Goal: Information Seeking & Learning: Find specific fact

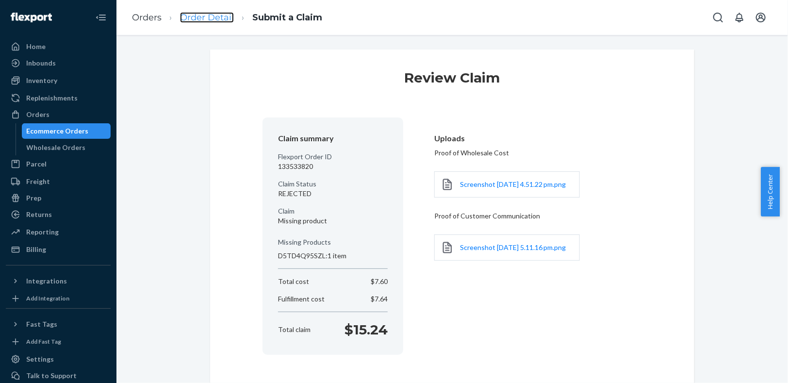
click at [206, 17] on link "Order Detail" at bounding box center [207, 17] width 54 height 11
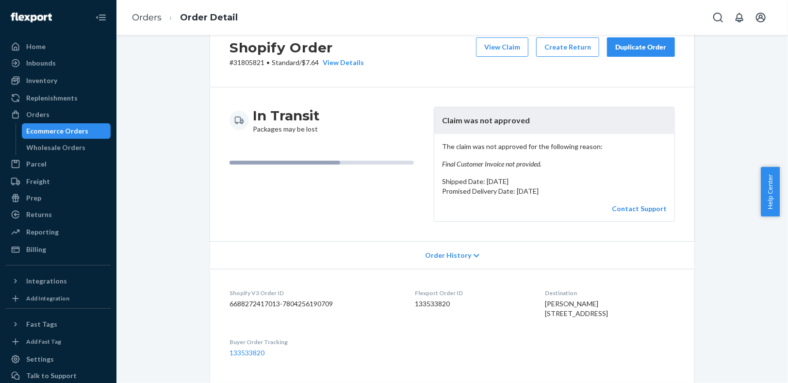
scroll to position [39, 0]
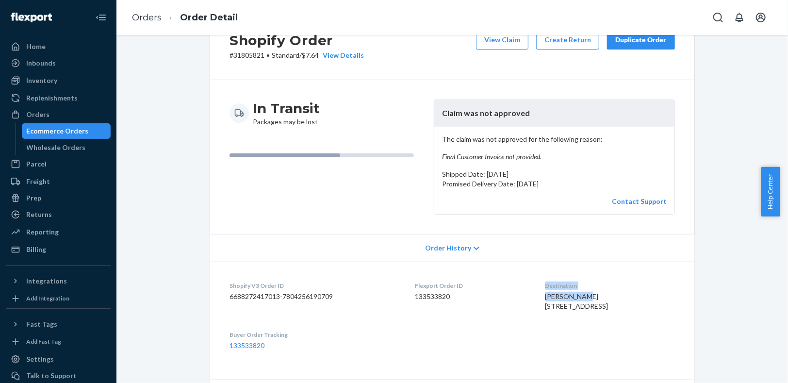
drag, startPoint x: 571, startPoint y: 293, endPoint x: 514, endPoint y: 295, distance: 57.3
click at [514, 295] on dl "Shopify V3 Order ID 6688272417013-7804256190709 Flexport Order ID 133533820 Des…" at bounding box center [452, 316] width 484 height 108
click at [594, 292] on div "Saeed Rouhi 2288 Atlantic Ave Apt 3B Unit 3B Brooklyn, NY 11233-5393 US" at bounding box center [610, 301] width 130 height 19
drag, startPoint x: 550, startPoint y: 292, endPoint x: 525, endPoint y: 298, distance: 26.4
click at [525, 298] on dl "Shopify V3 Order ID 6688272417013-7804256190709 Flexport Order ID 133533820 Des…" at bounding box center [452, 316] width 484 height 108
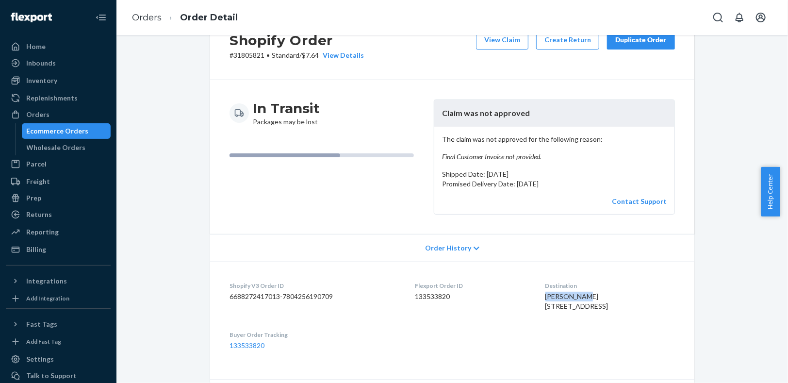
copy span "Saeed Rouhi"
click at [490, 298] on dd "133533820" at bounding box center [472, 297] width 115 height 10
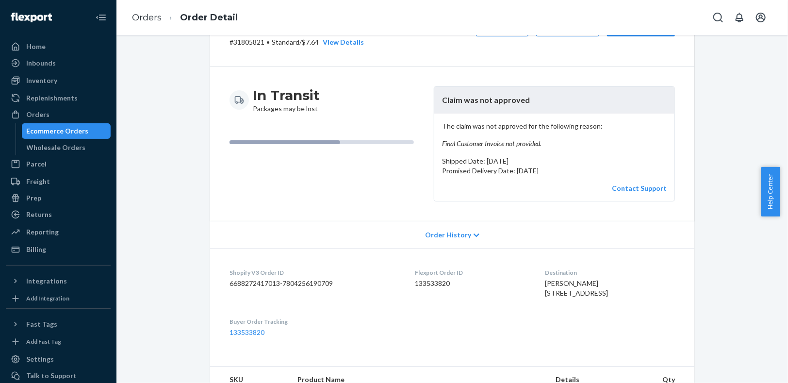
scroll to position [54, 0]
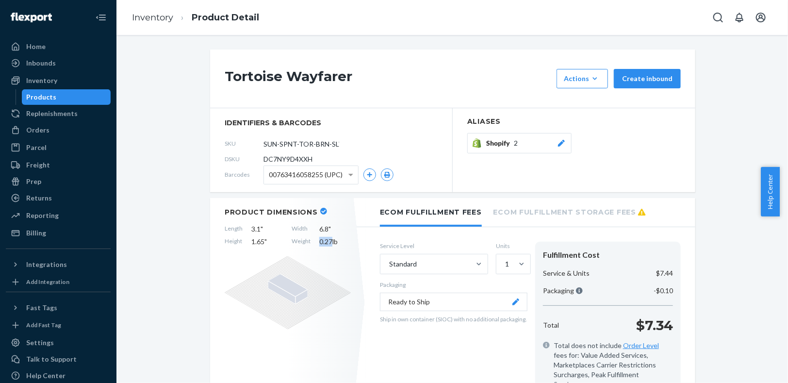
scroll to position [27, 0]
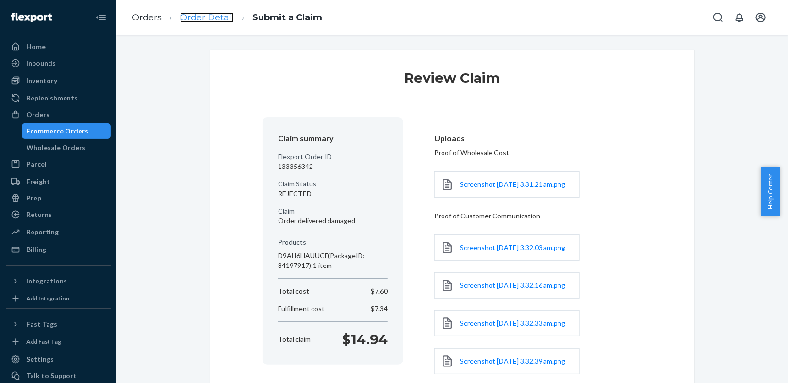
click at [197, 20] on link "Order Detail" at bounding box center [207, 17] width 54 height 11
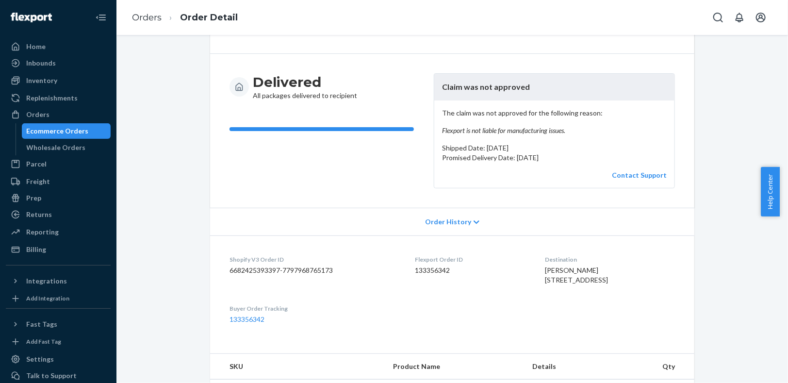
scroll to position [66, 0]
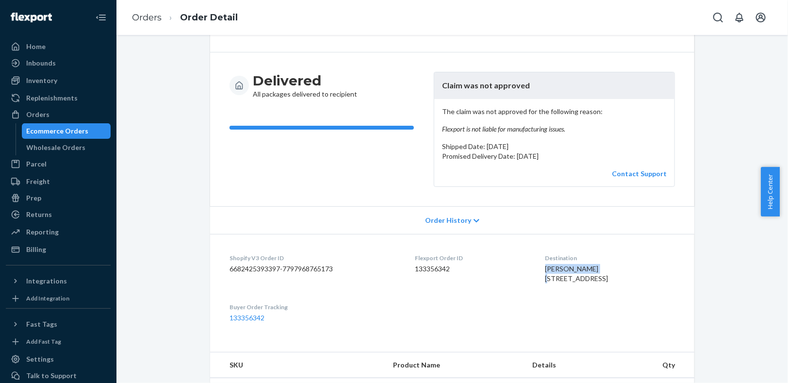
drag, startPoint x: 592, startPoint y: 265, endPoint x: 538, endPoint y: 266, distance: 54.3
click at [538, 266] on dl "Shopify V3 Order ID 6682425393397-7797968765173 Flexport Order ID 133356342 Des…" at bounding box center [452, 288] width 484 height 108
copy span "Ashley Campbell"
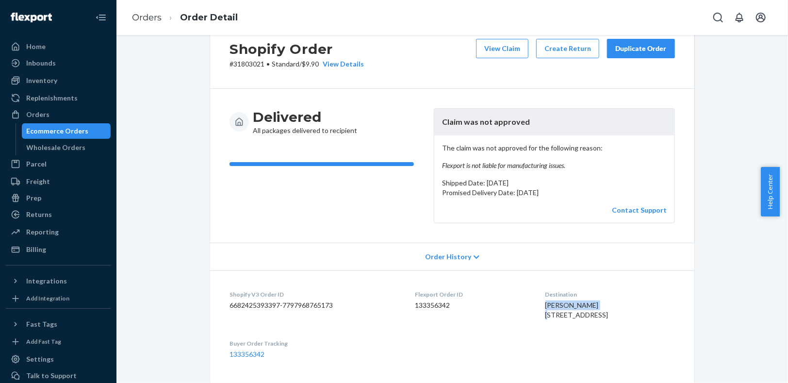
scroll to position [0, 0]
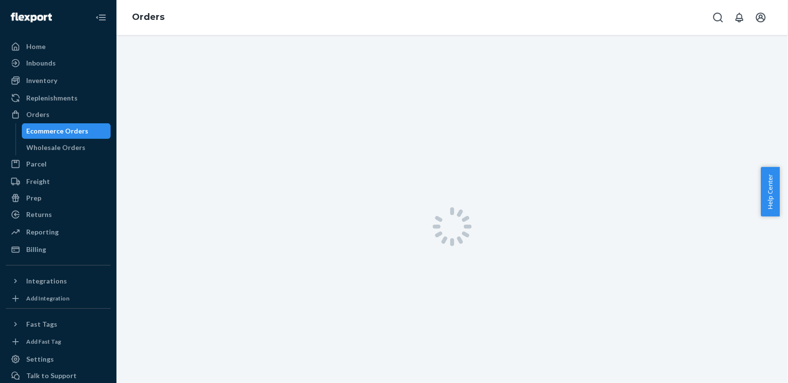
scroll to position [27, 0]
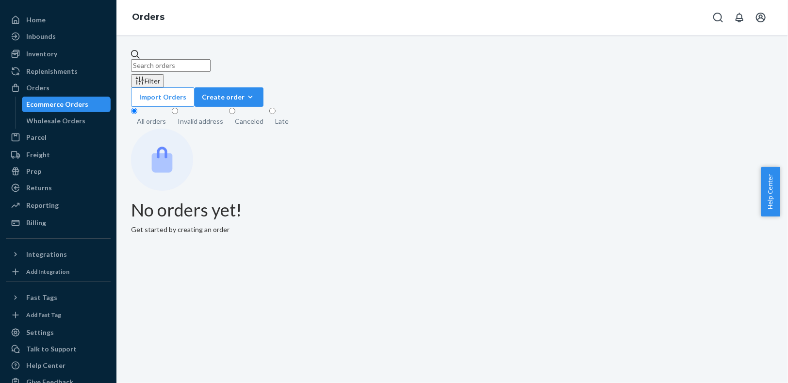
click at [211, 59] on input "text" at bounding box center [171, 65] width 80 height 13
paste input "31813821"
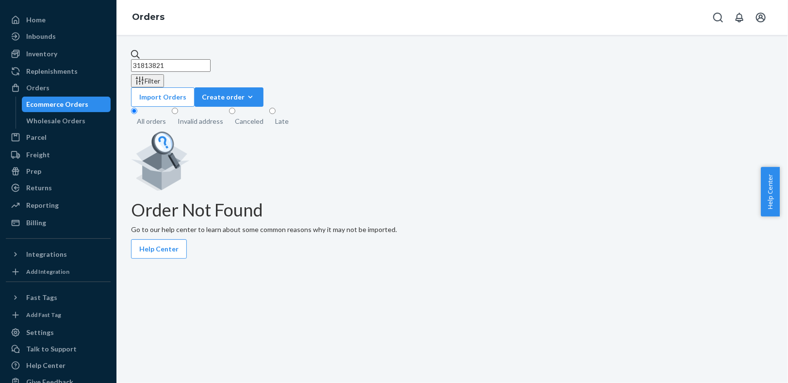
type input "31813821"
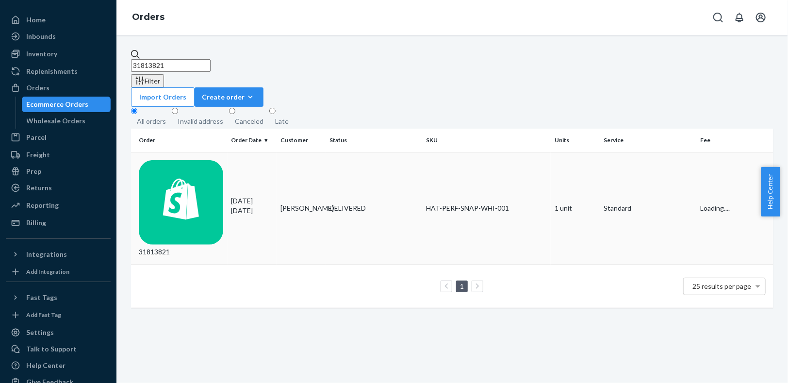
click at [377, 203] on div "DELIVERED" at bounding box center [374, 208] width 89 height 10
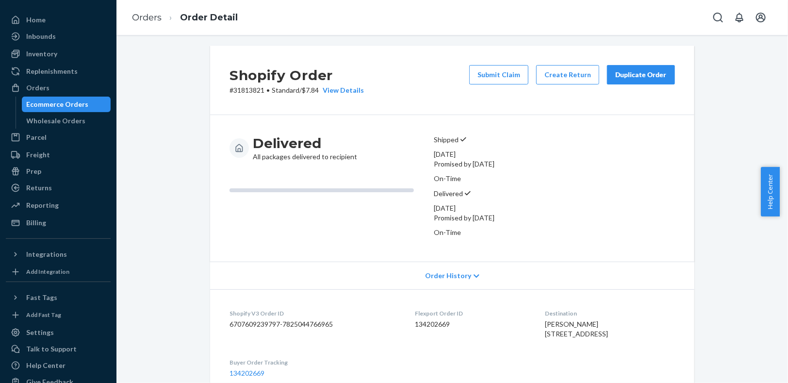
scroll to position [4, 0]
drag, startPoint x: 558, startPoint y: 295, endPoint x: 566, endPoint y: 299, distance: 9.3
click at [566, 309] on div "Destination [PERSON_NAME] [STREET_ADDRESS]" at bounding box center [610, 325] width 130 height 33
click at [32, 57] on div "Inventory" at bounding box center [41, 54] width 31 height 10
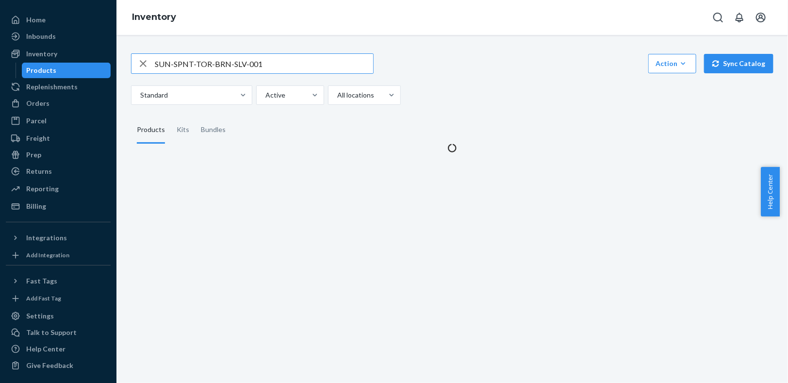
drag, startPoint x: 142, startPoint y: 62, endPoint x: 169, endPoint y: 69, distance: 27.7
click at [142, 62] on icon "button" at bounding box center [143, 63] width 7 height 7
click at [169, 66] on input "text" at bounding box center [264, 63] width 218 height 19
paste input "ATH-M-SHI-GRN-SML"
type input "ATH-M-SHI-GRN-SML"
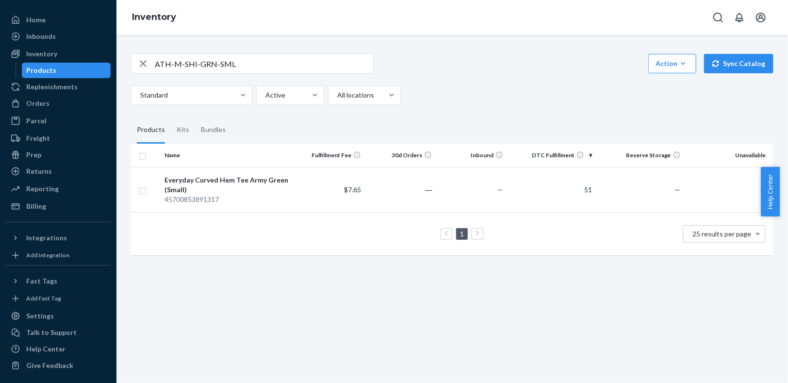
drag, startPoint x: 247, startPoint y: 202, endPoint x: 265, endPoint y: 218, distance: 23.7
click at [247, 202] on div "45700853891317" at bounding box center [227, 200] width 126 height 10
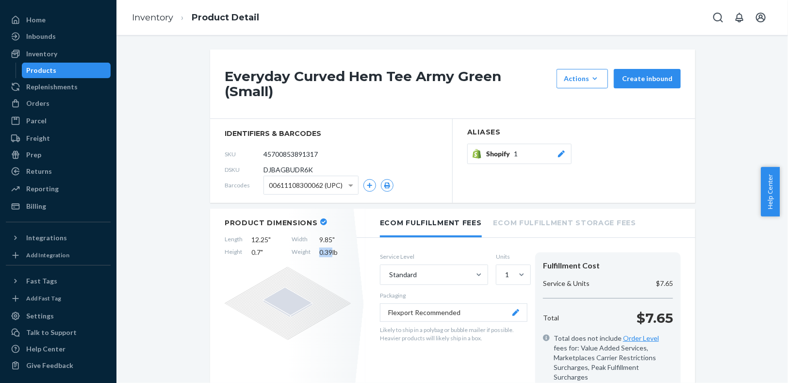
drag, startPoint x: 328, startPoint y: 243, endPoint x: 312, endPoint y: 240, distance: 16.3
click at [312, 240] on div "Length 12.25 " Width 9.85 " Height 0.7 " Weight 0.39 lb" at bounding box center [288, 246] width 126 height 22
copy span "0.39"
click at [61, 56] on div "Inventory" at bounding box center [58, 54] width 103 height 14
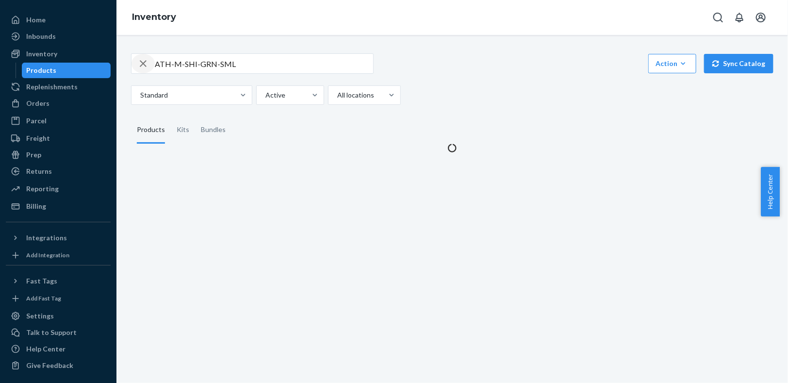
click at [141, 64] on icon "button" at bounding box center [143, 63] width 12 height 19
click at [162, 66] on input "text" at bounding box center [264, 63] width 218 height 19
paste input "ATH-M-SHI-GRY-SML"
type input "ATH-M-SHI-GRY-SML"
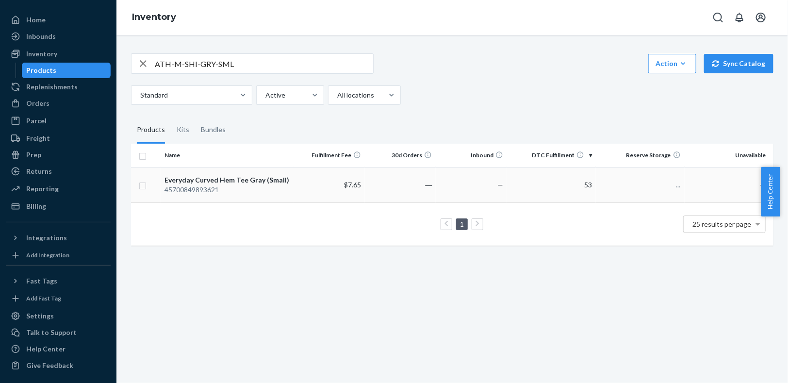
click at [268, 183] on div "Everyday Curved Hem Tee Gray (Small)" at bounding box center [227, 180] width 126 height 10
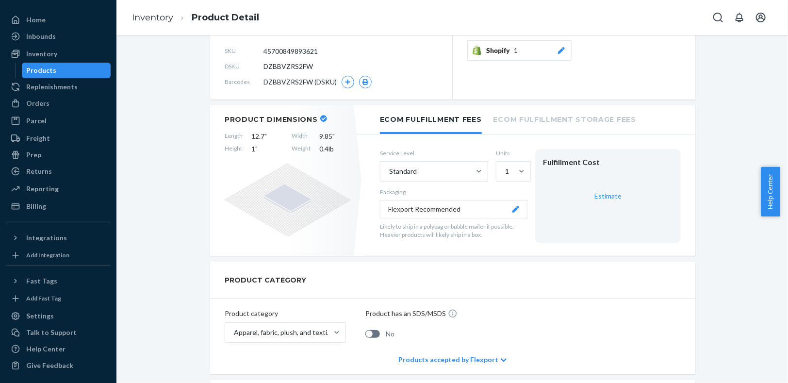
scroll to position [90, 0]
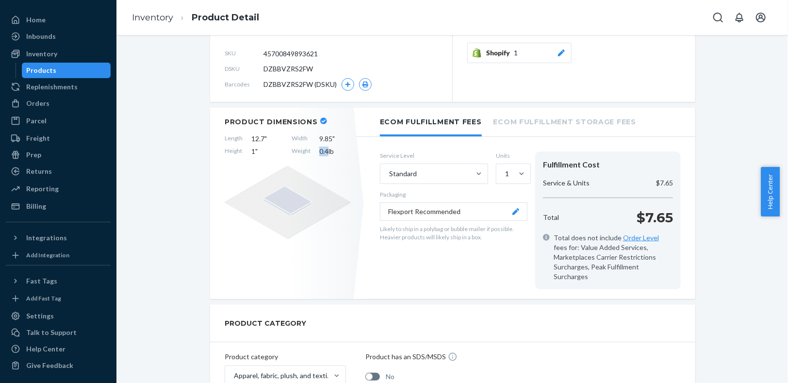
drag, startPoint x: 324, startPoint y: 152, endPoint x: 313, endPoint y: 150, distance: 10.8
click at [313, 150] on div "Length 12.7 " Width 9.85 " Height 1 " Weight 0.4 lb" at bounding box center [288, 145] width 126 height 22
copy span "0.4"
click at [54, 54] on div "Inventory" at bounding box center [41, 54] width 31 height 10
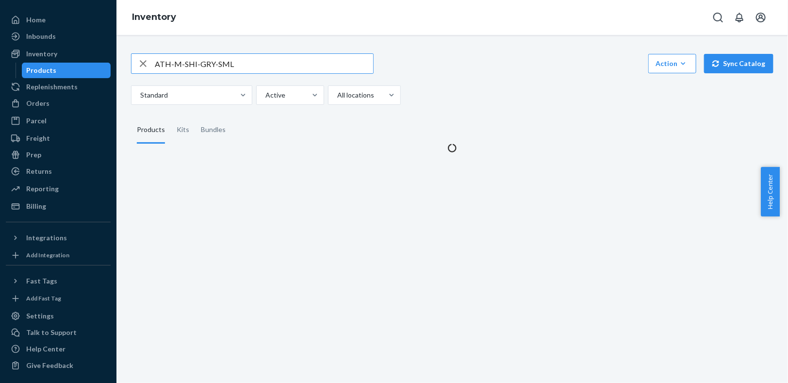
drag, startPoint x: 142, startPoint y: 62, endPoint x: 154, endPoint y: 64, distance: 12.2
click at [142, 62] on icon "button" at bounding box center [143, 63] width 7 height 7
click at [196, 63] on input "text" at bounding box center [264, 63] width 218 height 19
paste input "ATH-M-SHI-BLK-SML"
type input "ATH-M-SHI-BLK-SML"
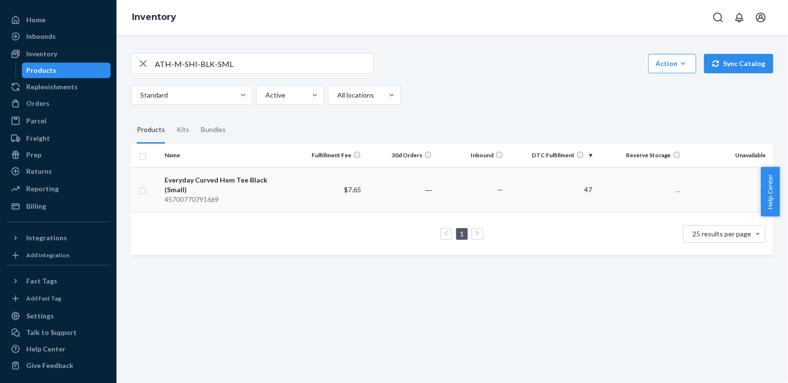
click at [288, 186] on td "Everyday Curved Hem Tee Black (Small) 45700770791669" at bounding box center [227, 189] width 133 height 45
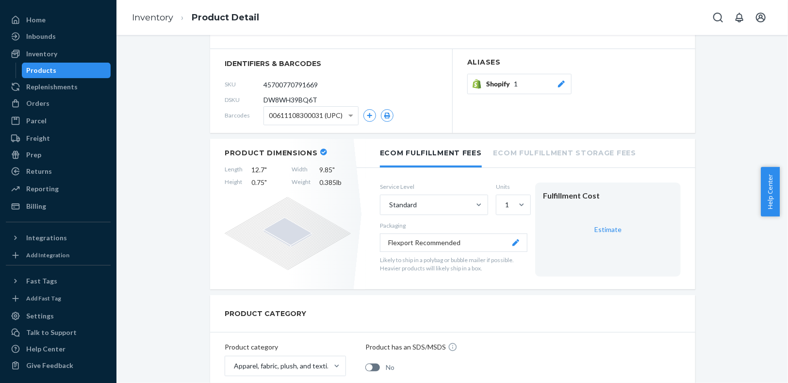
scroll to position [96, 0]
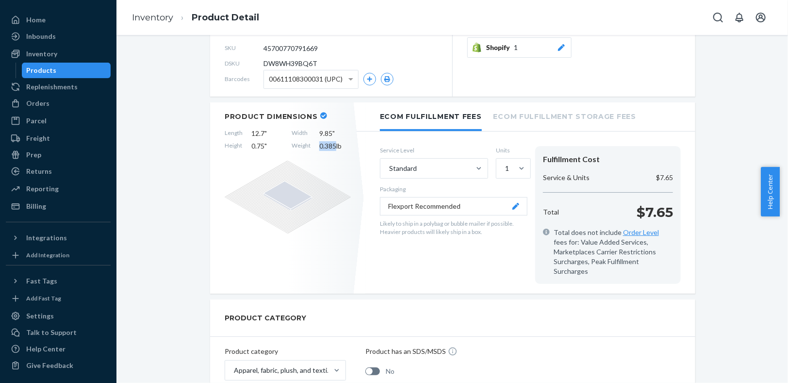
drag, startPoint x: 331, startPoint y: 148, endPoint x: 306, endPoint y: 145, distance: 25.4
click at [306, 145] on div "Length 12.7 " Width 9.85 " Height 0.75 " Weight 0.385 lb" at bounding box center [288, 140] width 126 height 22
copy div "0.385"
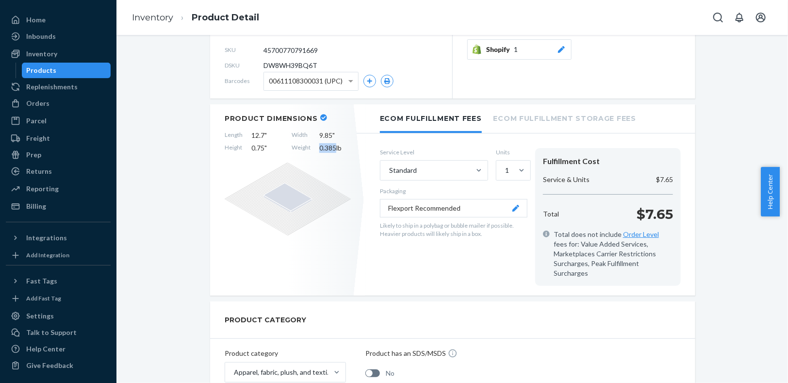
scroll to position [93, 0]
click at [42, 52] on div "Inventory" at bounding box center [41, 54] width 31 height 10
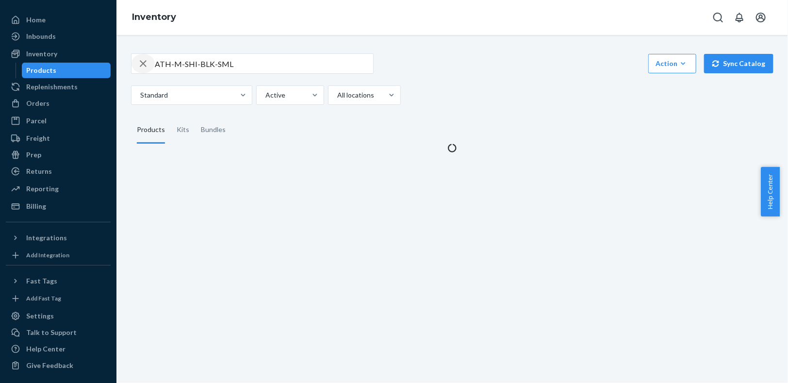
drag, startPoint x: 144, startPoint y: 63, endPoint x: 177, endPoint y: 70, distance: 33.9
click at [144, 63] on icon "button" at bounding box center [143, 63] width 7 height 7
click at [178, 69] on input "text" at bounding box center [264, 63] width 218 height 19
paste input "ATH-M-SHO-BEI-SML"
type input "ATH-M-SHO-BEI-SML"
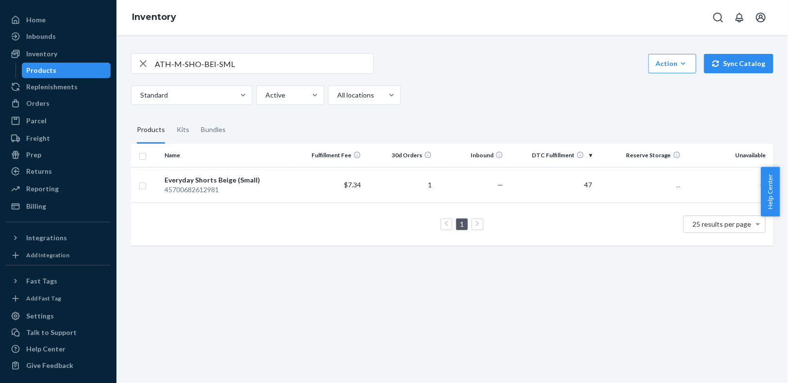
click at [230, 195] on td "Everyday Shorts Beige (Small) 45700682612981" at bounding box center [227, 184] width 133 height 35
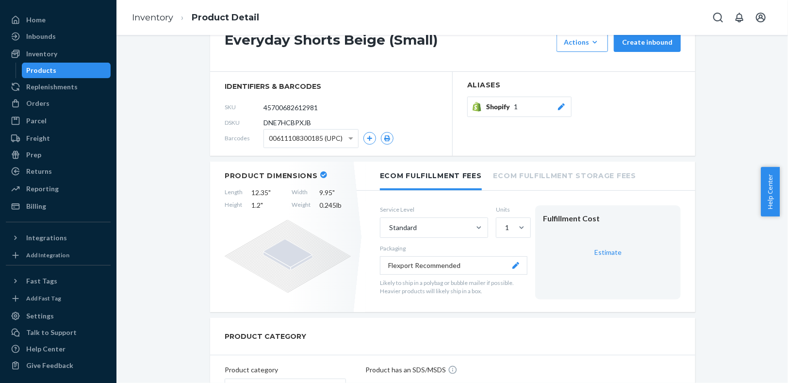
scroll to position [37, 0]
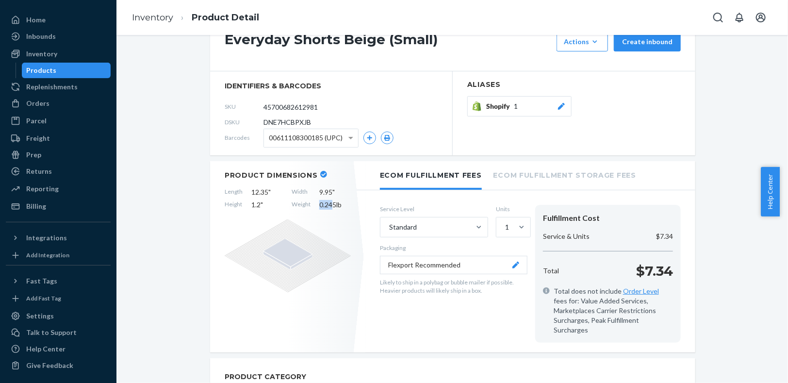
drag, startPoint x: 330, startPoint y: 206, endPoint x: 306, endPoint y: 200, distance: 24.4
click at [306, 200] on div "Length 12.35 " Width 9.95 " Height 1.2 " Weight 0.245 lb" at bounding box center [288, 198] width 126 height 22
copy div "0.24"
click at [158, 19] on link "Inventory" at bounding box center [152, 17] width 41 height 11
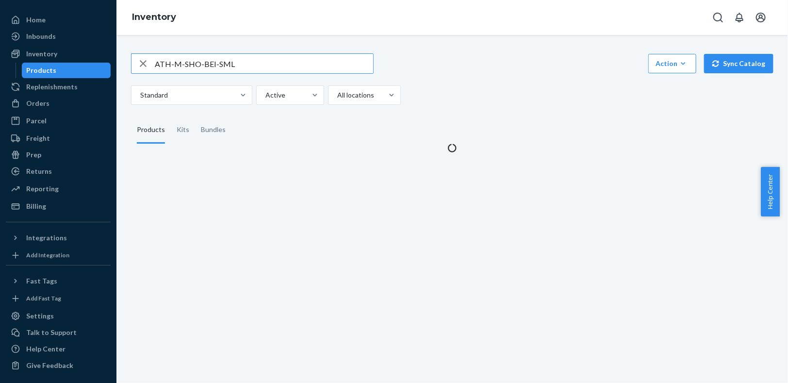
click at [136, 65] on div "button" at bounding box center [142, 63] width 23 height 19
click at [177, 64] on input "text" at bounding box center [264, 63] width 218 height 19
paste input "ATH-W-FLY-BEI-XSM"
type input "ATH-W-FLY-BEI-XSM"
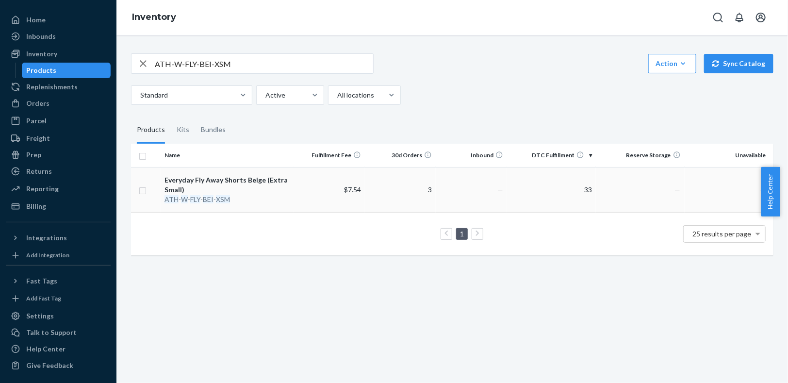
click at [207, 176] on div "Everyday Fly Away Shorts Beige (Extra Small)" at bounding box center [227, 184] width 126 height 19
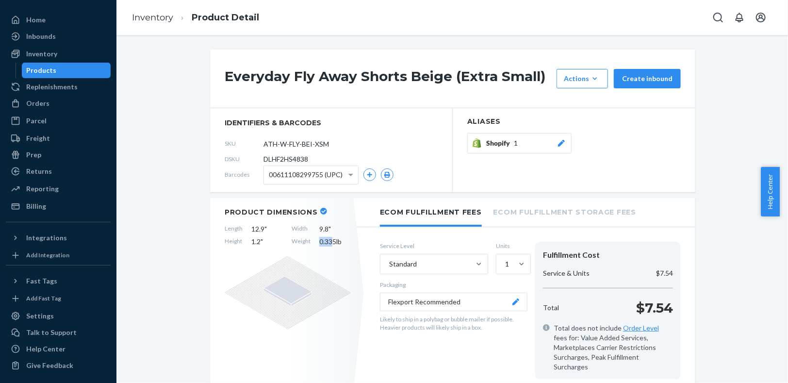
drag, startPoint x: 327, startPoint y: 242, endPoint x: 315, endPoint y: 242, distance: 11.7
click at [319, 242] on span "0.335 lb" at bounding box center [335, 242] width 32 height 10
copy span "0.33"
